Goal: Information Seeking & Learning: Find specific fact

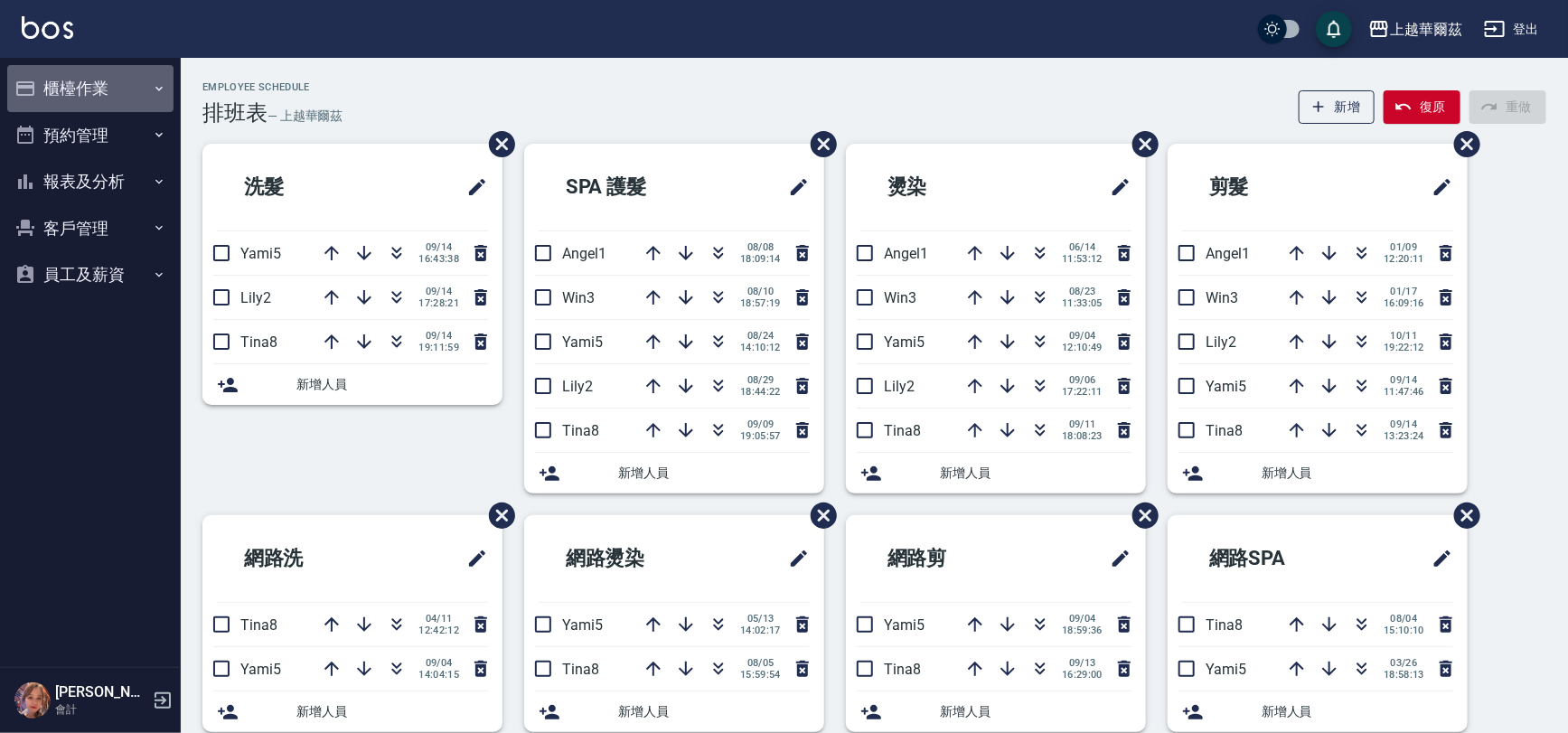
click at [84, 84] on button "櫃檯作業" at bounding box center [90, 88] width 166 height 47
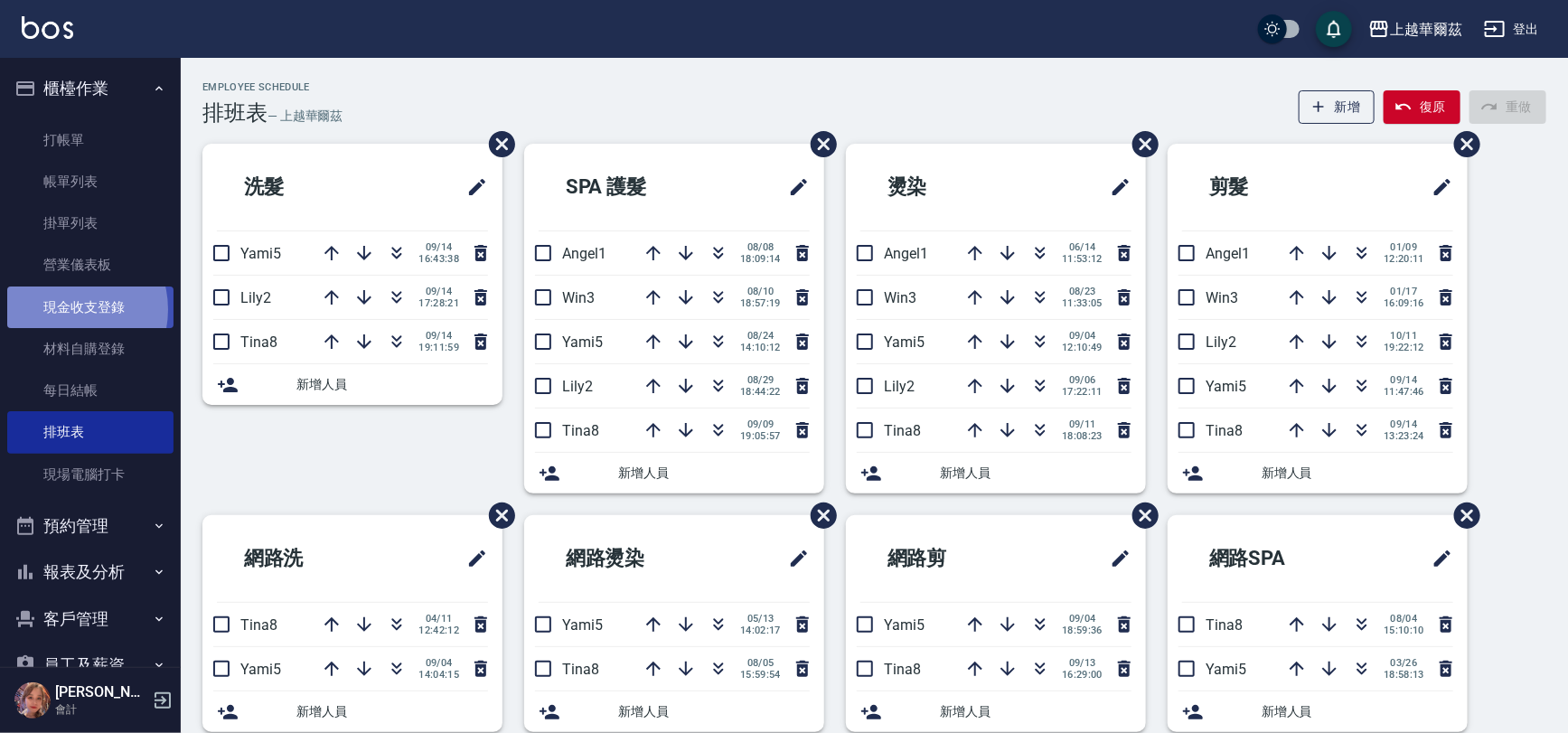
click at [68, 309] on link "現金收支登錄" at bounding box center [90, 307] width 166 height 42
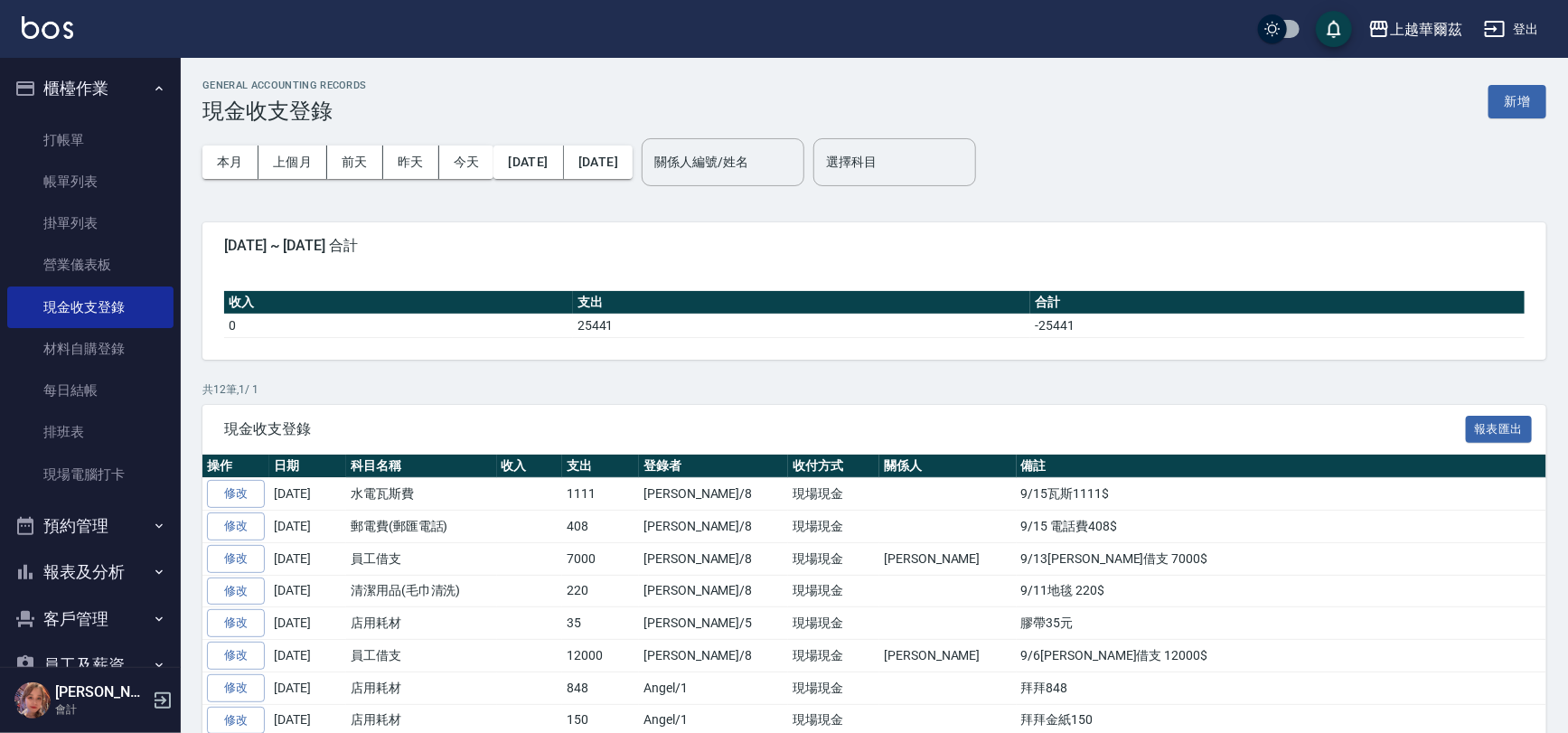
click at [94, 101] on button "櫃檯作業" at bounding box center [90, 88] width 166 height 47
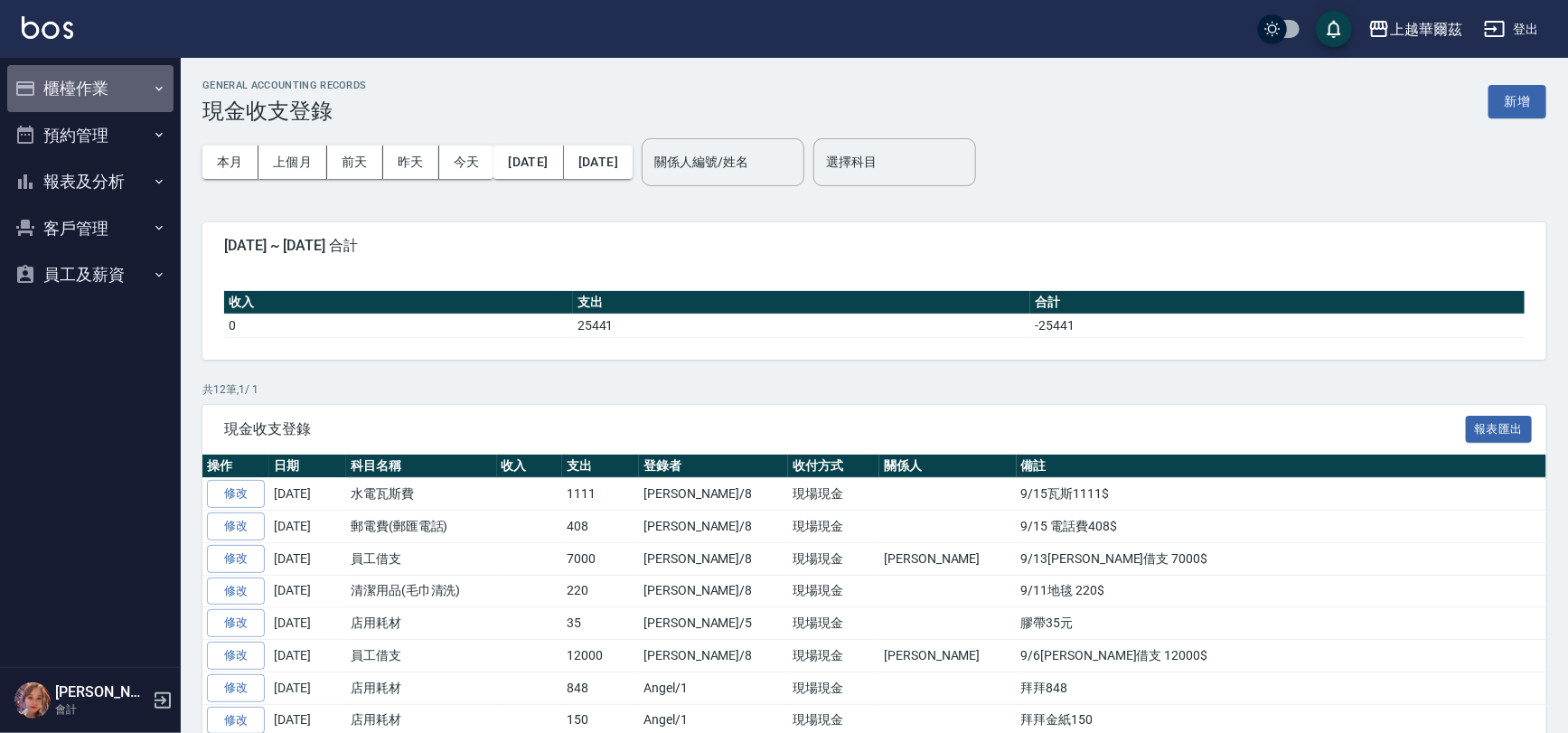
click at [98, 89] on button "櫃檯作業" at bounding box center [90, 88] width 166 height 47
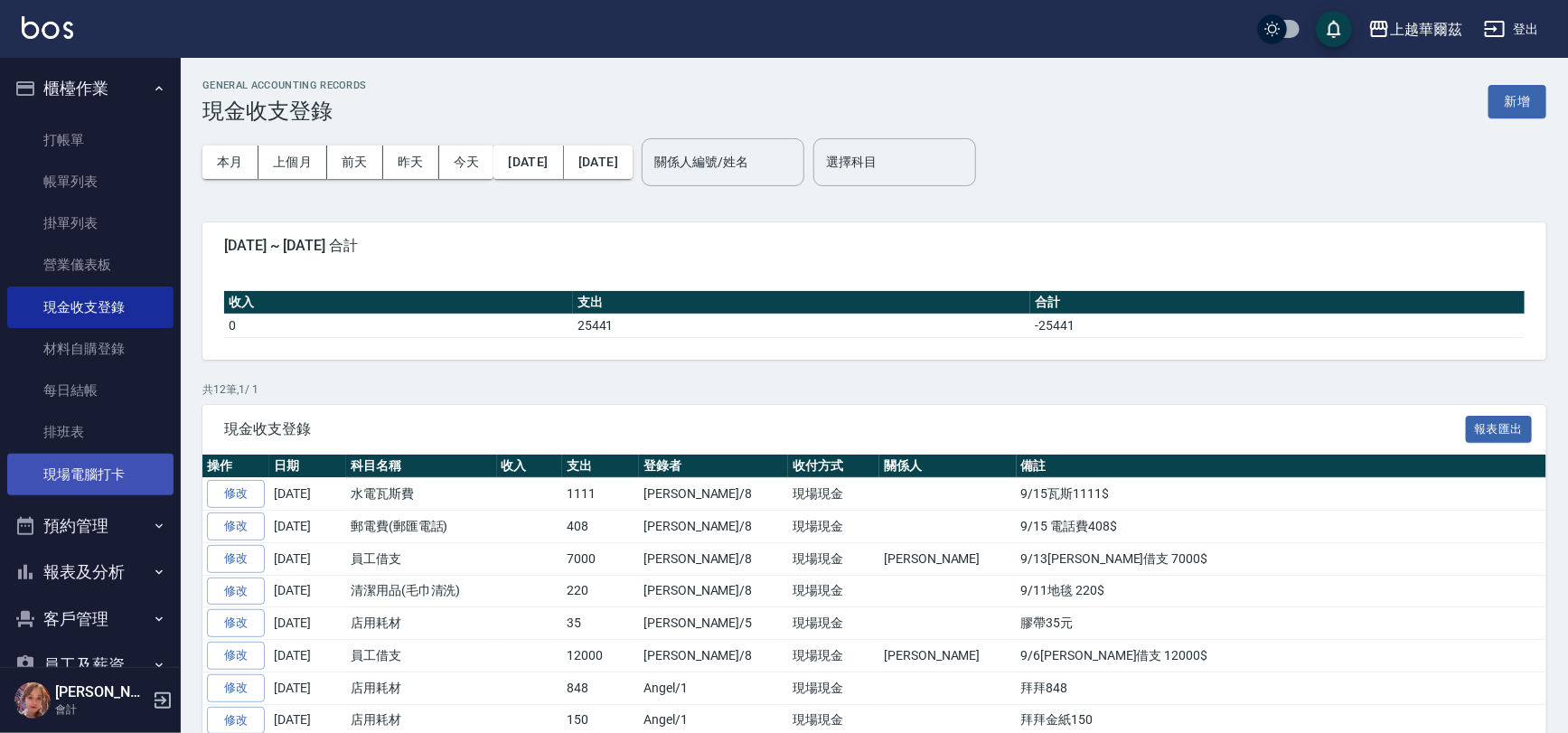
click at [92, 470] on link "現場電腦打卡" at bounding box center [90, 474] width 166 height 42
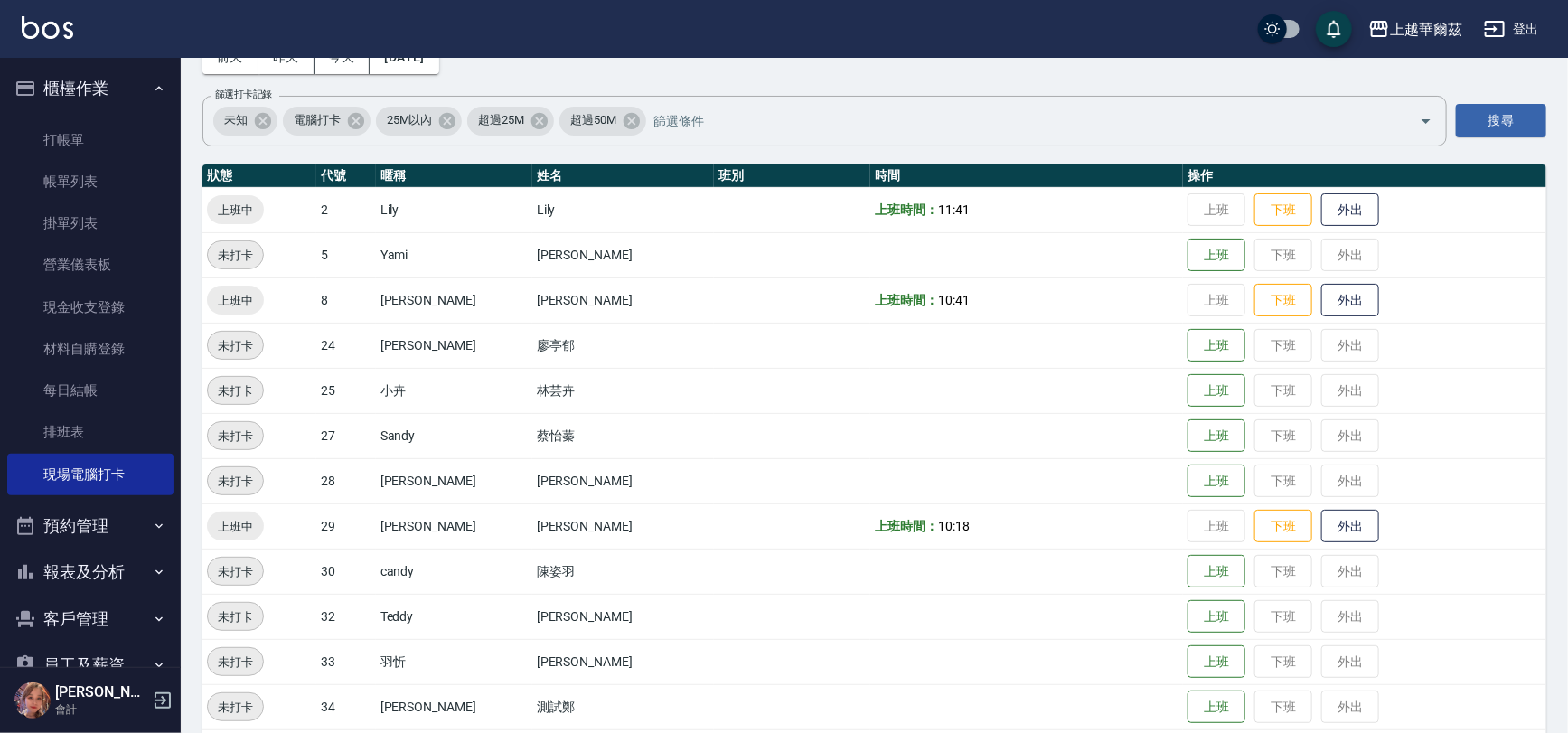
scroll to position [107, 0]
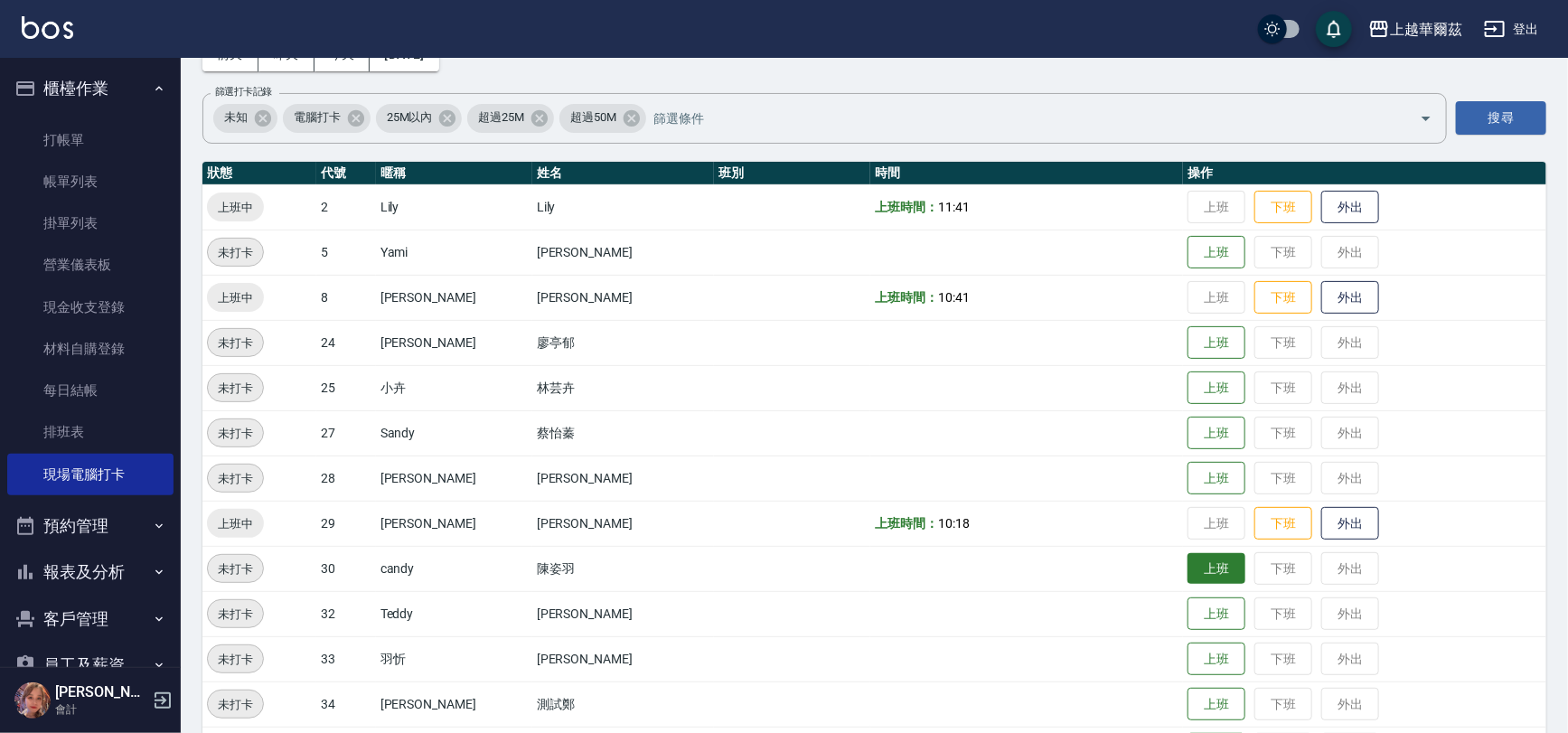
click at [1193, 564] on button "上班" at bounding box center [1217, 569] width 58 height 32
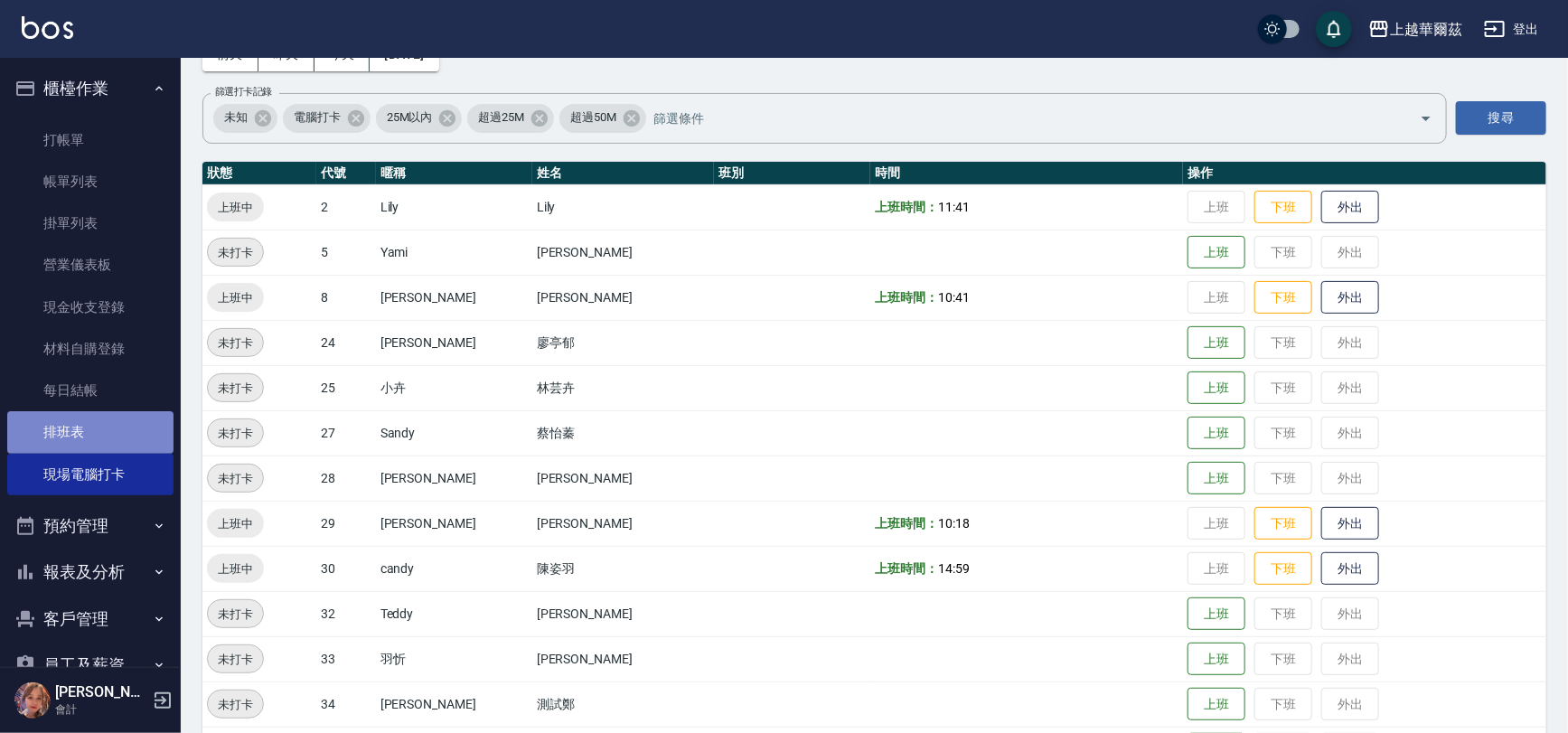
click at [92, 440] on link "排班表" at bounding box center [90, 432] width 166 height 42
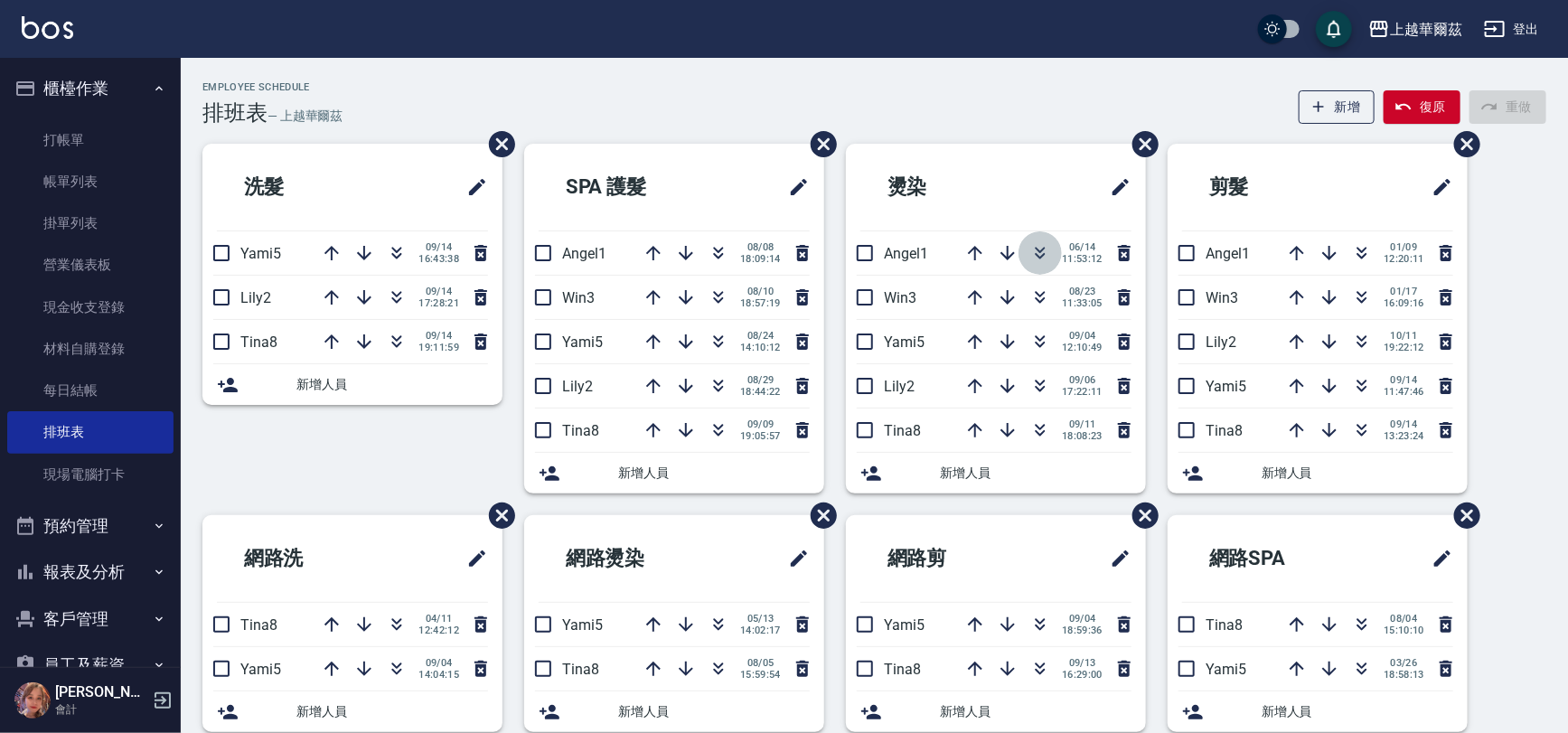
click at [1033, 250] on icon "button" at bounding box center [1040, 253] width 21 height 21
click at [66, 85] on button "櫃檯作業" at bounding box center [90, 88] width 166 height 47
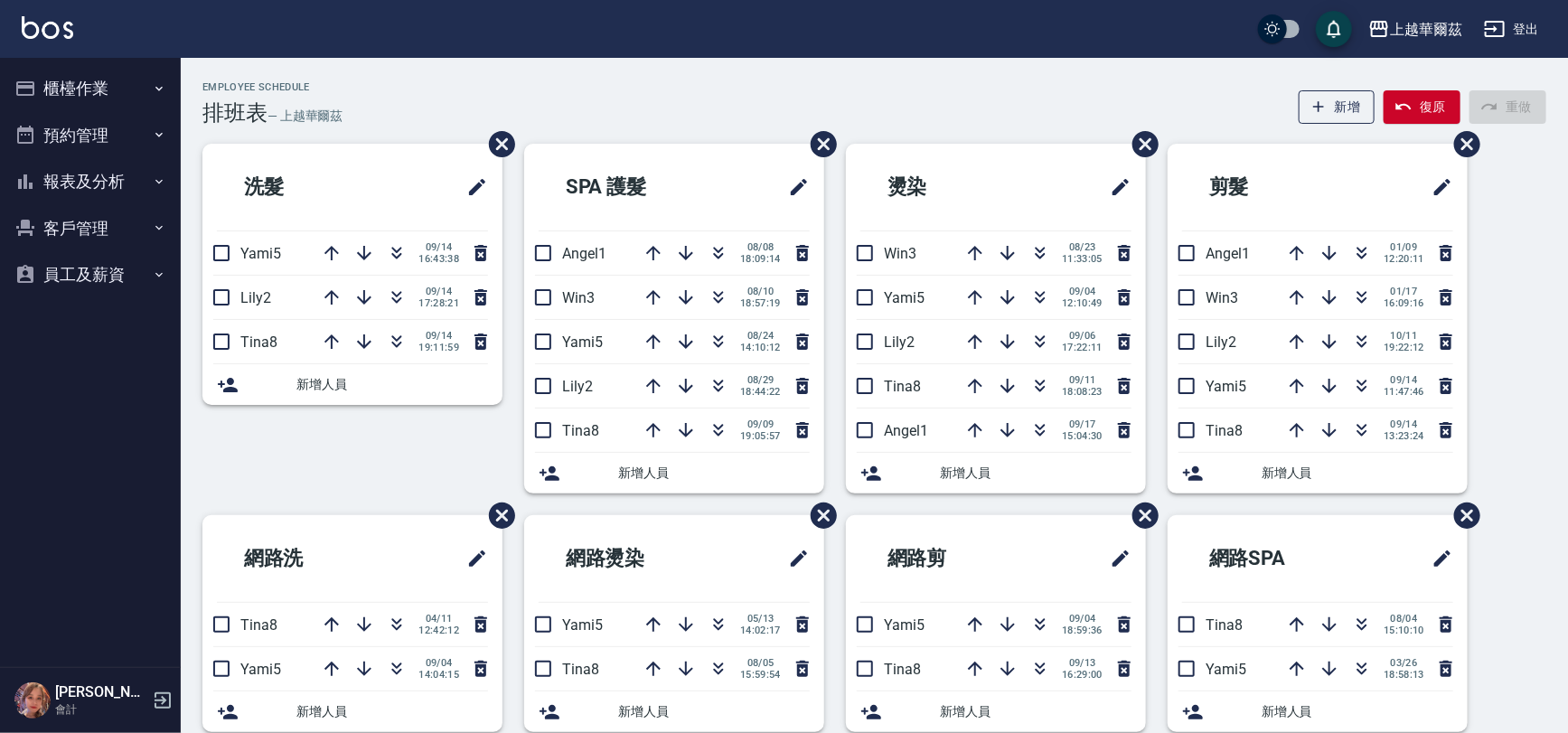
click at [97, 224] on button "客戶管理" at bounding box center [90, 228] width 166 height 47
click at [100, 277] on link "客戶列表" at bounding box center [90, 279] width 166 height 42
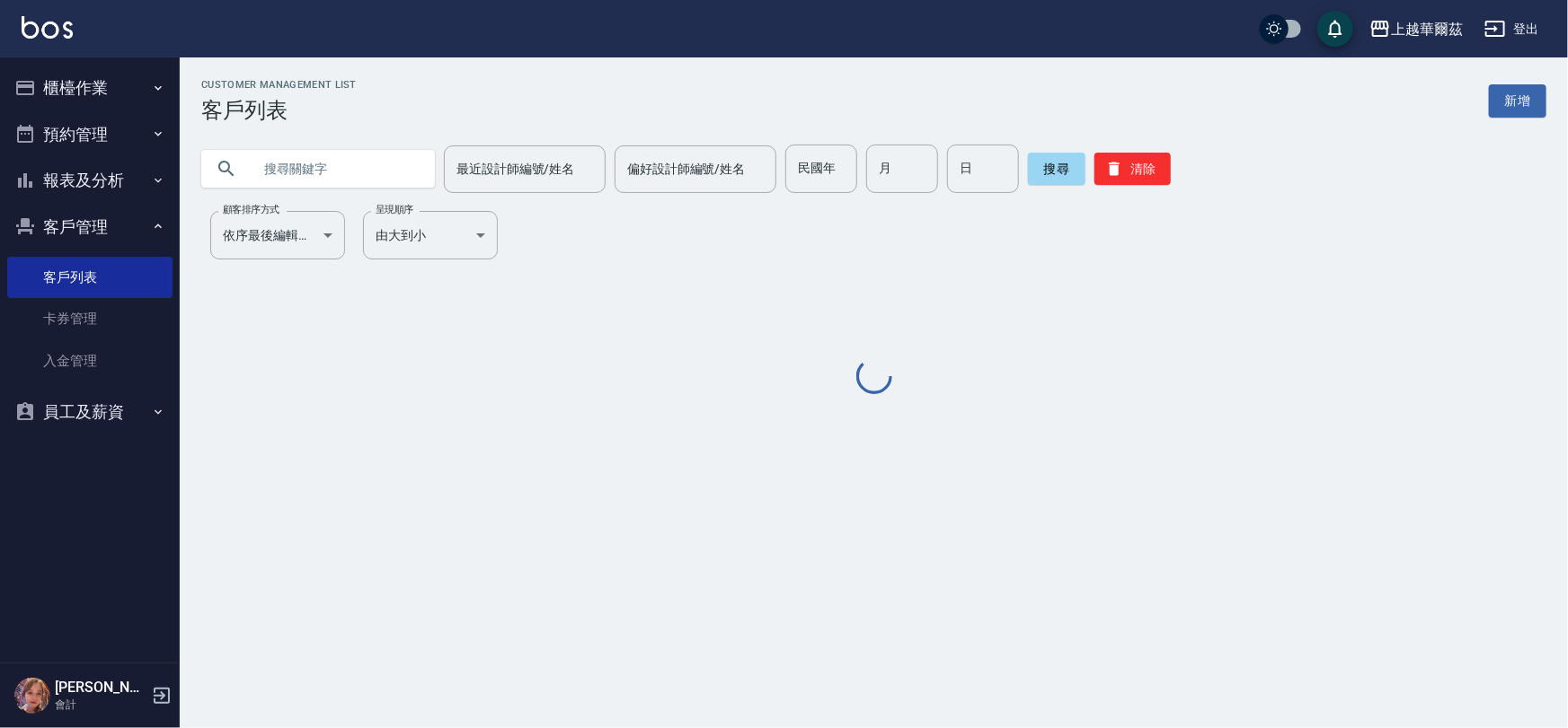
click at [330, 157] on input "text" at bounding box center [336, 169] width 169 height 49
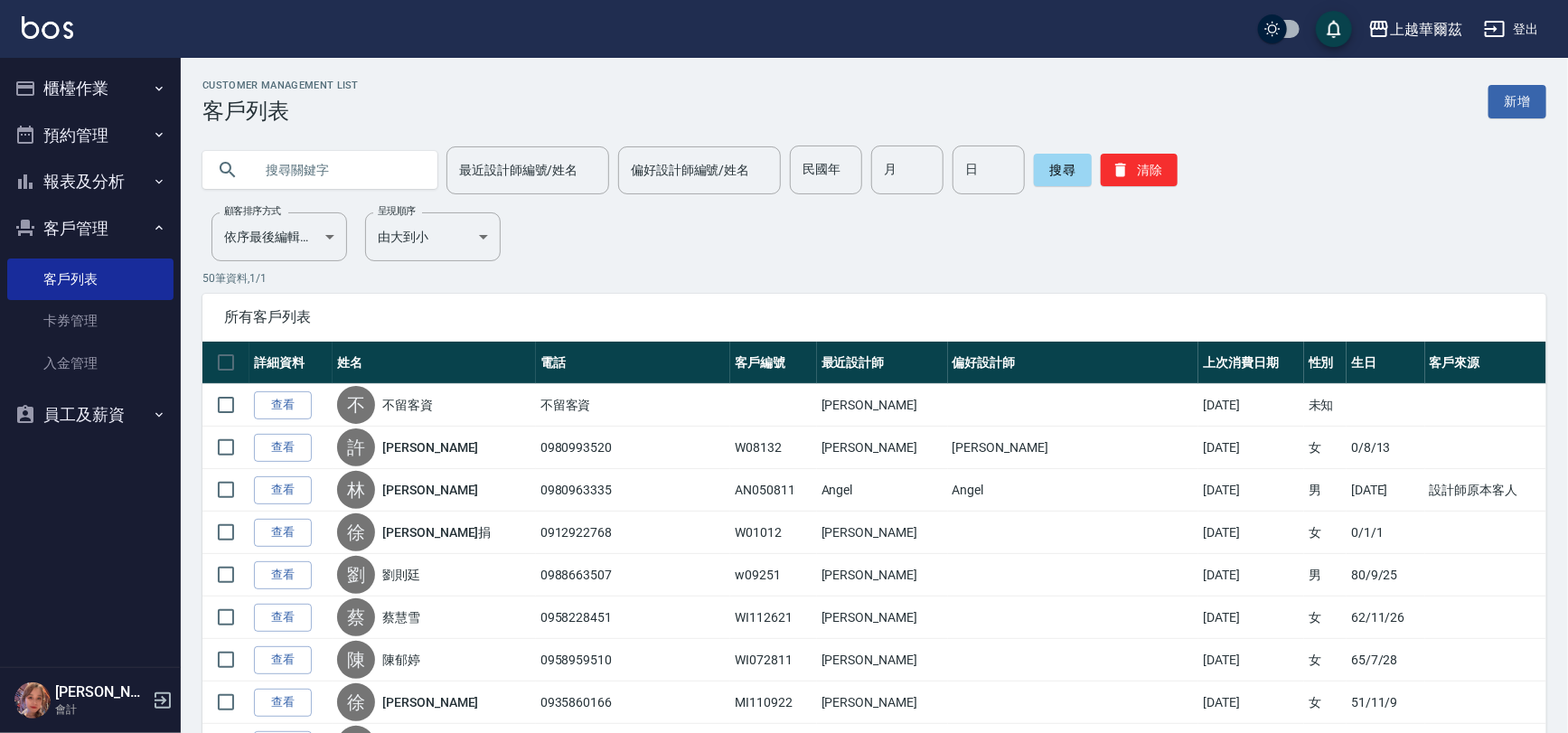
click at [336, 166] on input "text" at bounding box center [338, 170] width 170 height 49
type input "五"
click at [1050, 166] on button "搜尋" at bounding box center [1063, 170] width 58 height 33
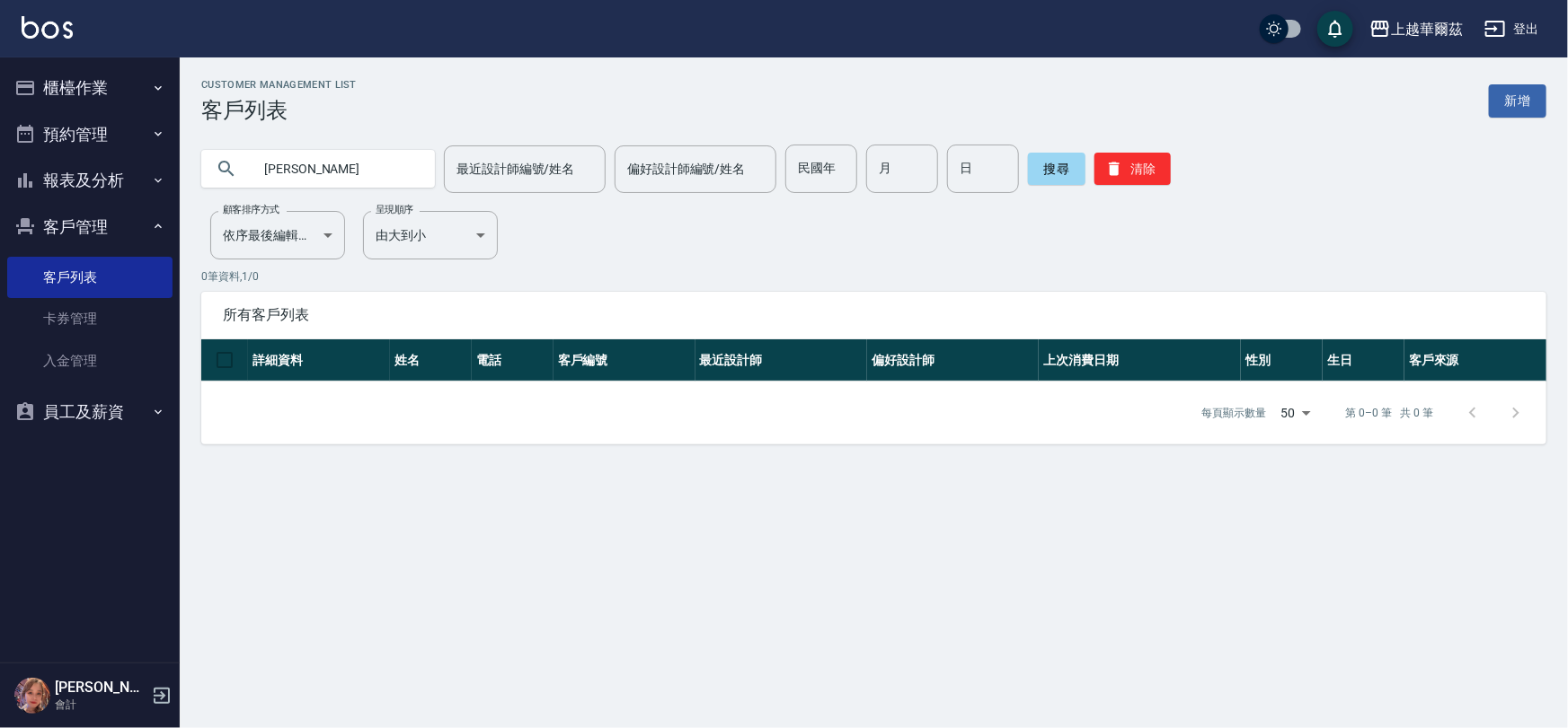
click at [331, 153] on input "[PERSON_NAME]" at bounding box center [336, 169] width 169 height 49
type input "吳"
click at [106, 223] on button "客戶管理" at bounding box center [89, 226] width 165 height 47
click at [321, 155] on input "text" at bounding box center [336, 169] width 169 height 49
type input "[PERSON_NAME]"
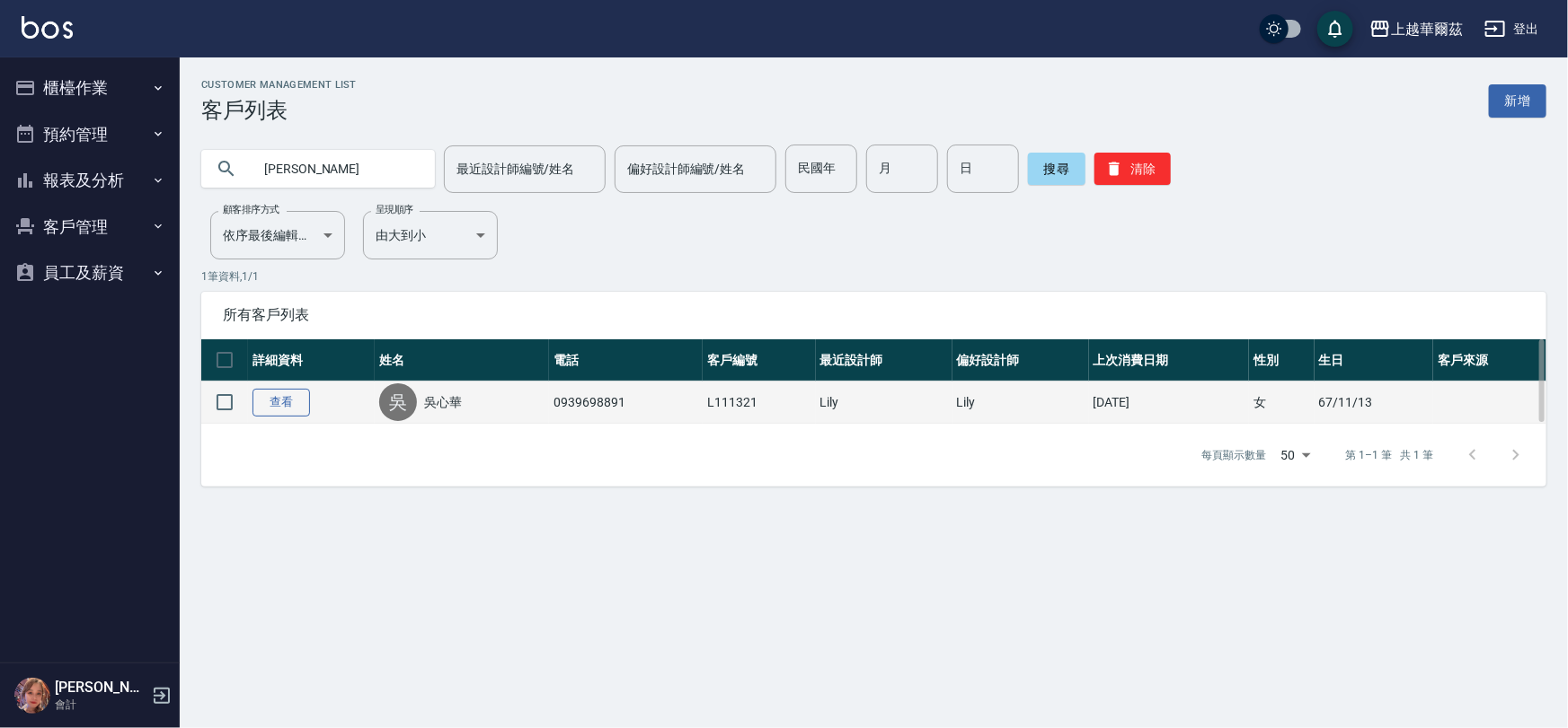
click at [273, 407] on link "查看" at bounding box center [281, 402] width 58 height 28
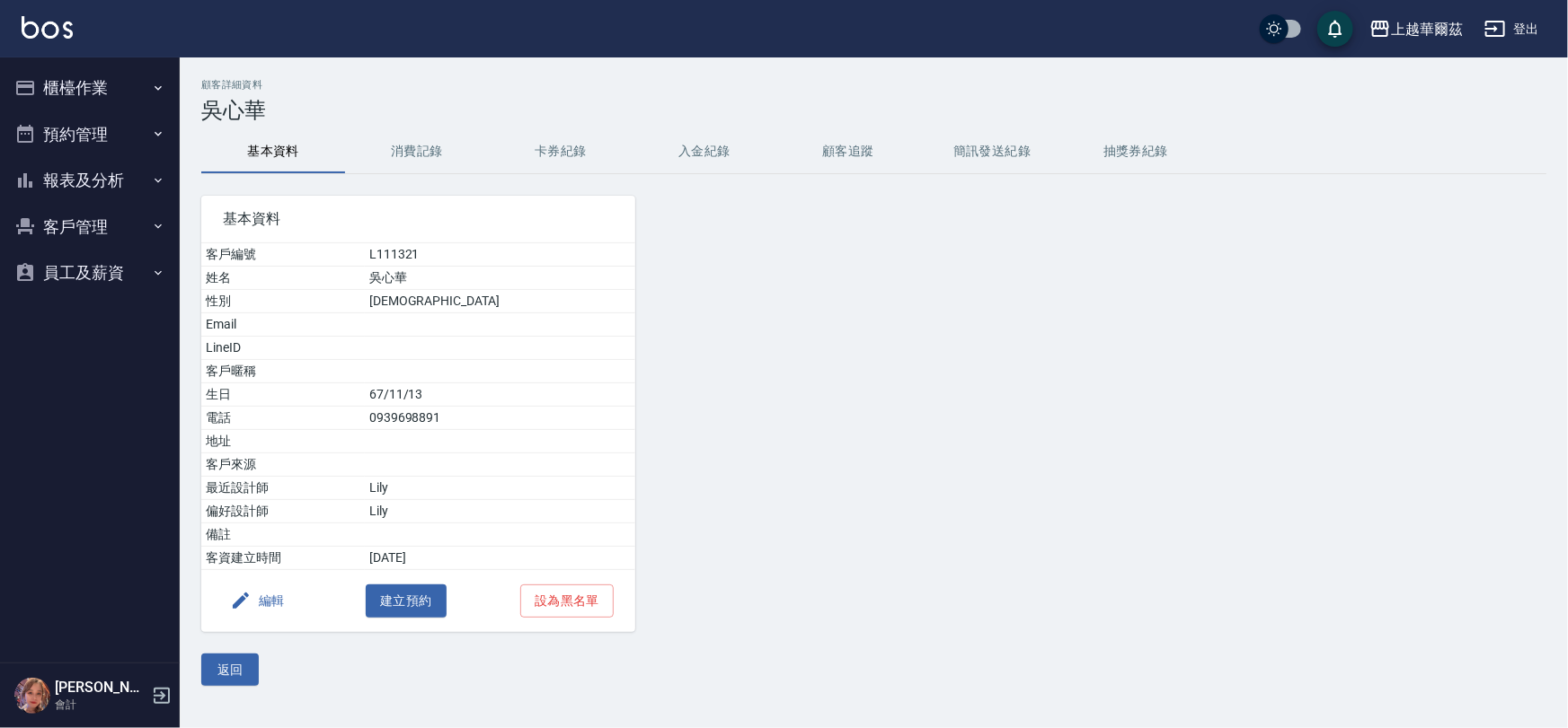
click at [448, 141] on button "消費記錄" at bounding box center [416, 152] width 144 height 43
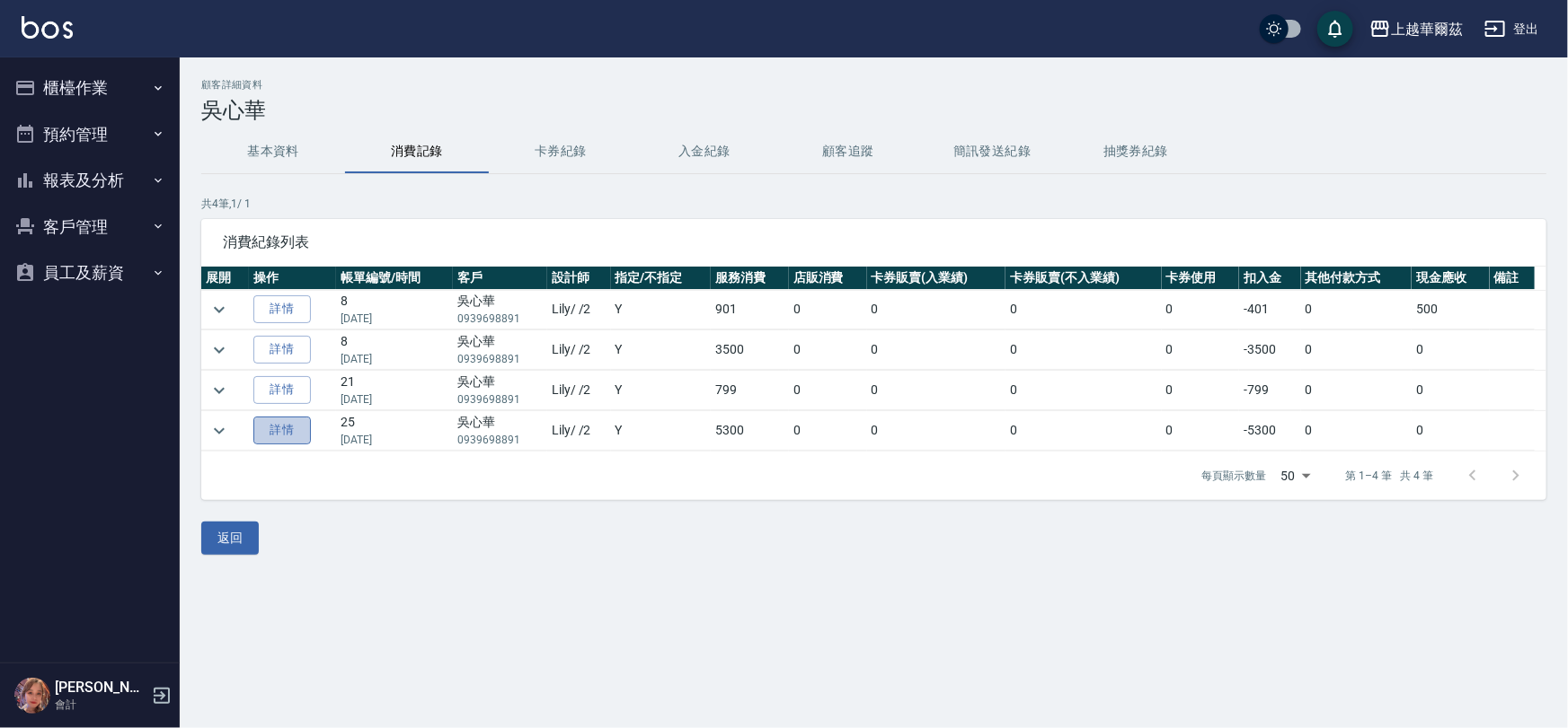
click at [292, 430] on link "詳情" at bounding box center [282, 430] width 58 height 28
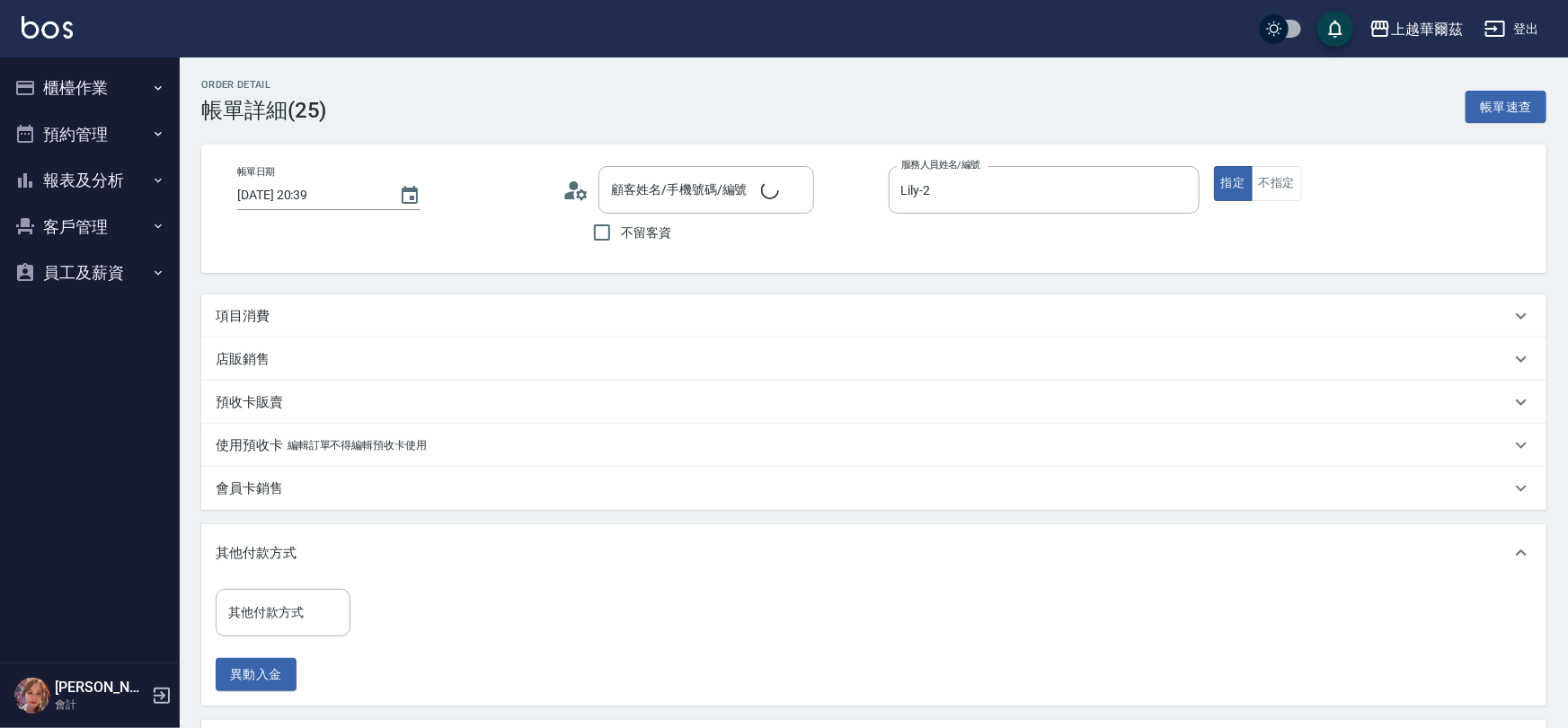
type input "[DATE] 20:39"
type input "Lily-2"
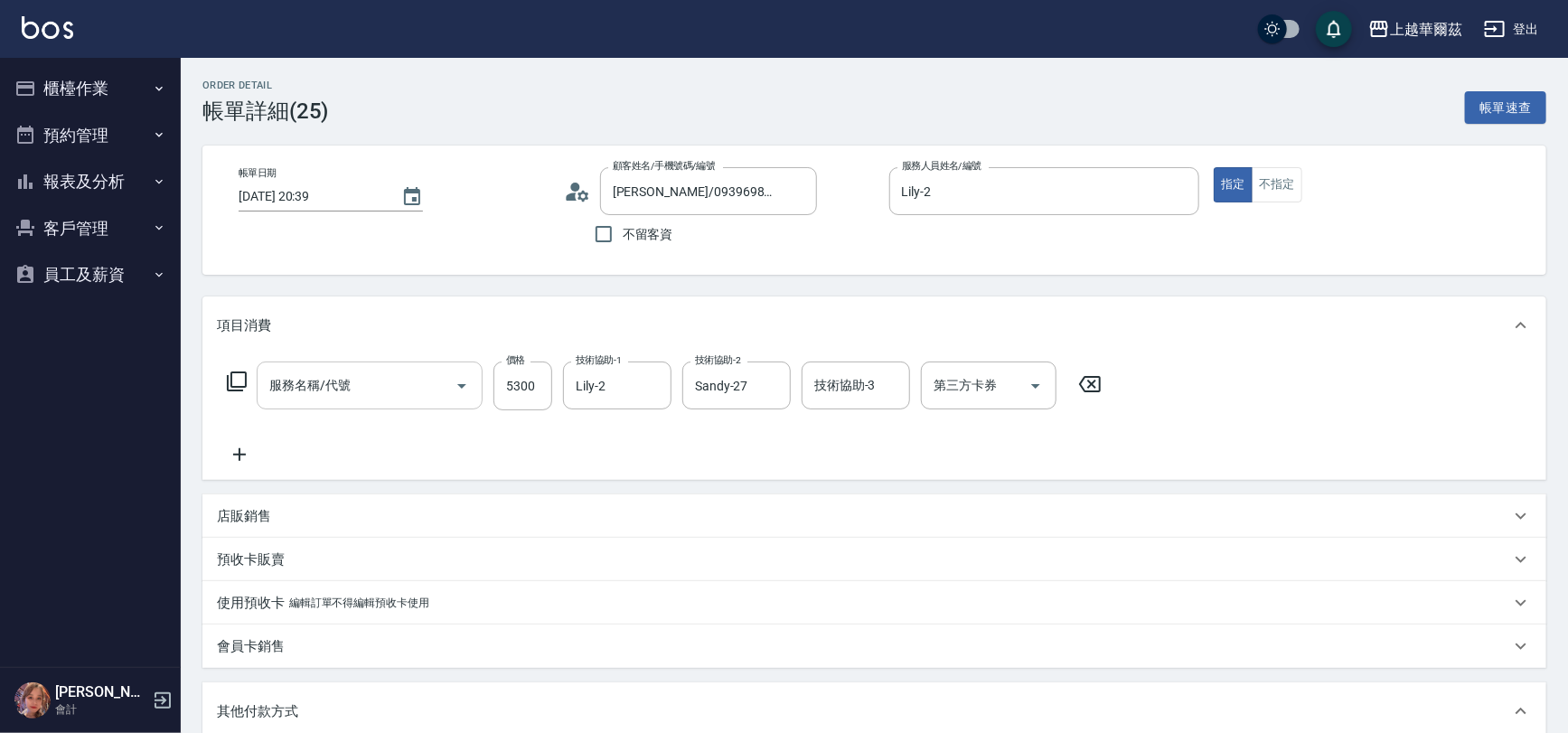
type input "[PERSON_NAME]/0939698891/L111321"
type input "套餐燙+染A餐(206)"
click at [126, 73] on button "櫃檯作業" at bounding box center [90, 88] width 166 height 47
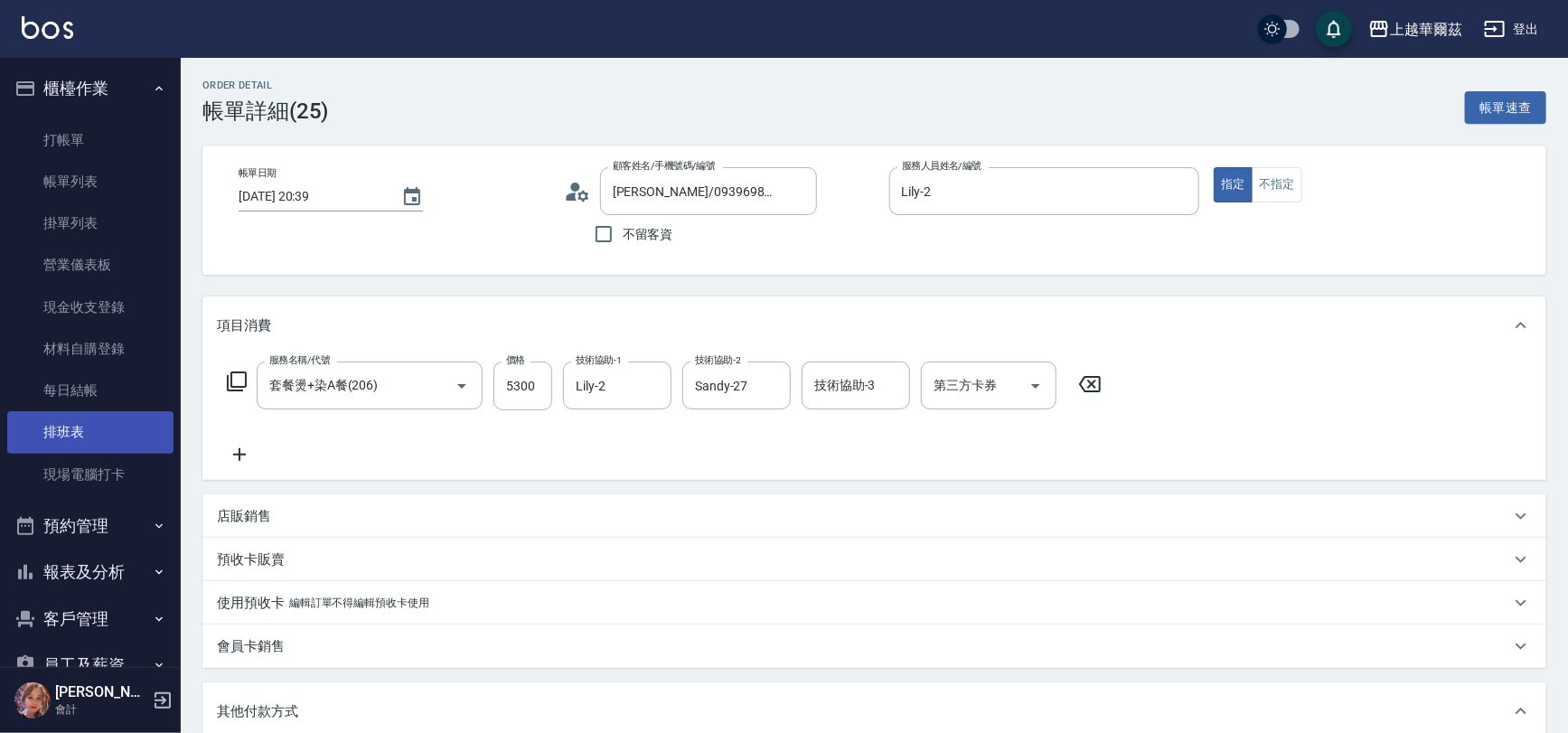
click at [101, 439] on link "排班表" at bounding box center [90, 432] width 166 height 42
